Goal: Information Seeking & Learning: Check status

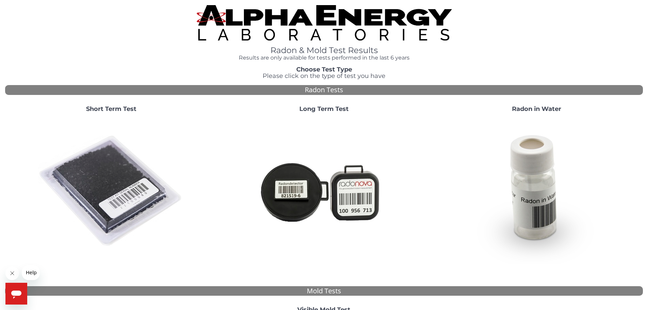
click at [123, 188] on img at bounding box center [111, 191] width 146 height 146
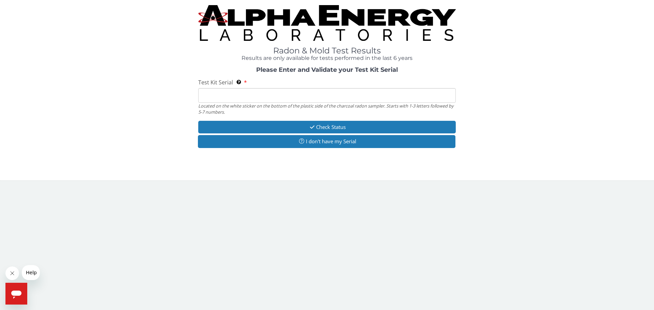
click at [250, 94] on input "Test Kit Serial Located on the white sticker on the bottom of the plastic side …" at bounding box center [326, 95] width 257 height 15
paste input "AA751053"
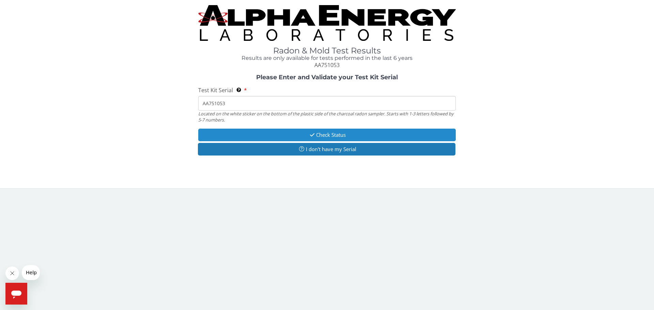
type input "AA751053"
click at [296, 133] on button "Check Status" at bounding box center [326, 135] width 257 height 13
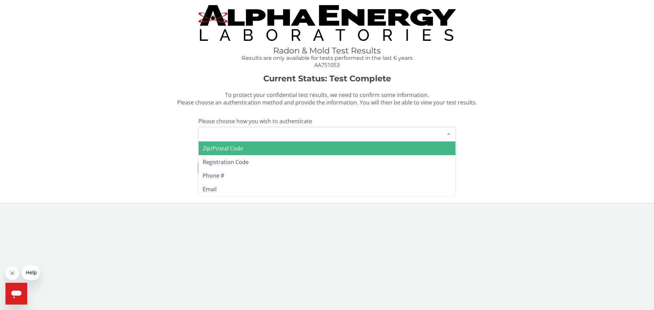
click at [254, 132] on div "Please make a selection" at bounding box center [326, 134] width 257 height 15
click at [210, 71] on div "Radon & Mold Test Results Results are only available for tests performed in the…" at bounding box center [326, 98] width 643 height 187
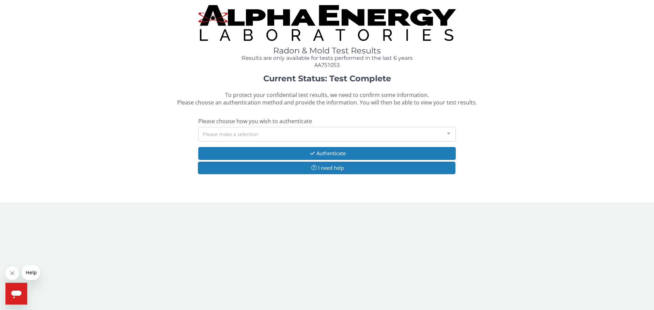
click at [312, 131] on div "Please make a selection" at bounding box center [326, 134] width 257 height 15
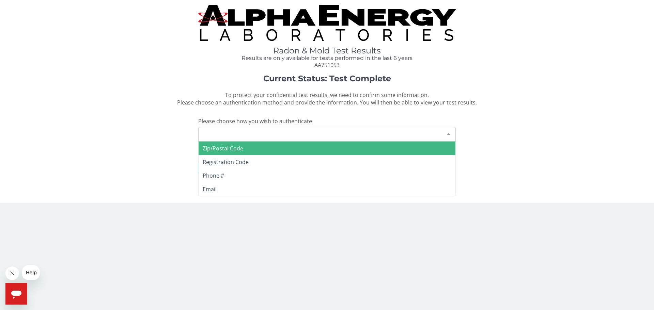
click at [300, 152] on span "Zip/Postal Code" at bounding box center [326, 149] width 257 height 14
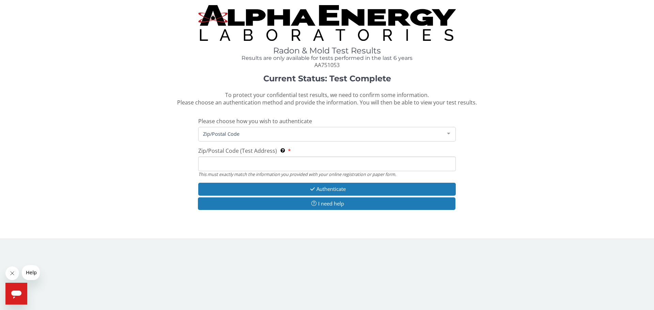
click at [288, 162] on input "Zip/Postal Code (Test Address) This must exactly match the information you prov…" at bounding box center [326, 164] width 257 height 15
click at [251, 168] on input "Zip/Postal Code (Test Address) This must exactly match the information you prov…" at bounding box center [326, 164] width 257 height 15
click at [241, 165] on input "Zip/Postal Code (Test Address) This must exactly match the information you prov…" at bounding box center [326, 164] width 257 height 15
type input "57049"
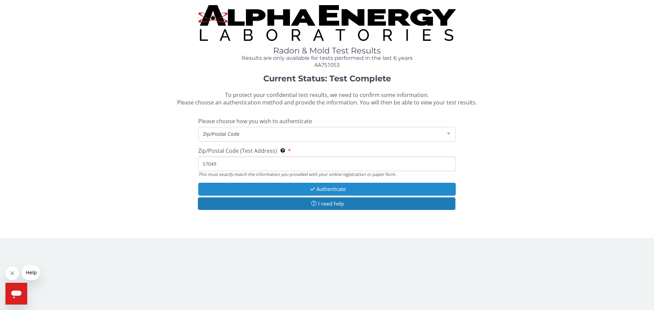
click at [315, 192] on button "Authenticate" at bounding box center [326, 189] width 257 height 13
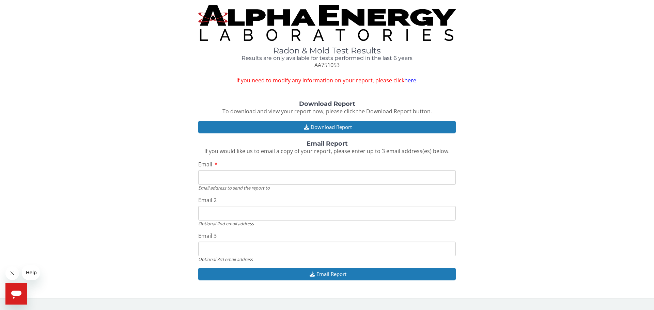
click at [406, 78] on link "here." at bounding box center [410, 80] width 13 height 7
